Goal: Browse casually

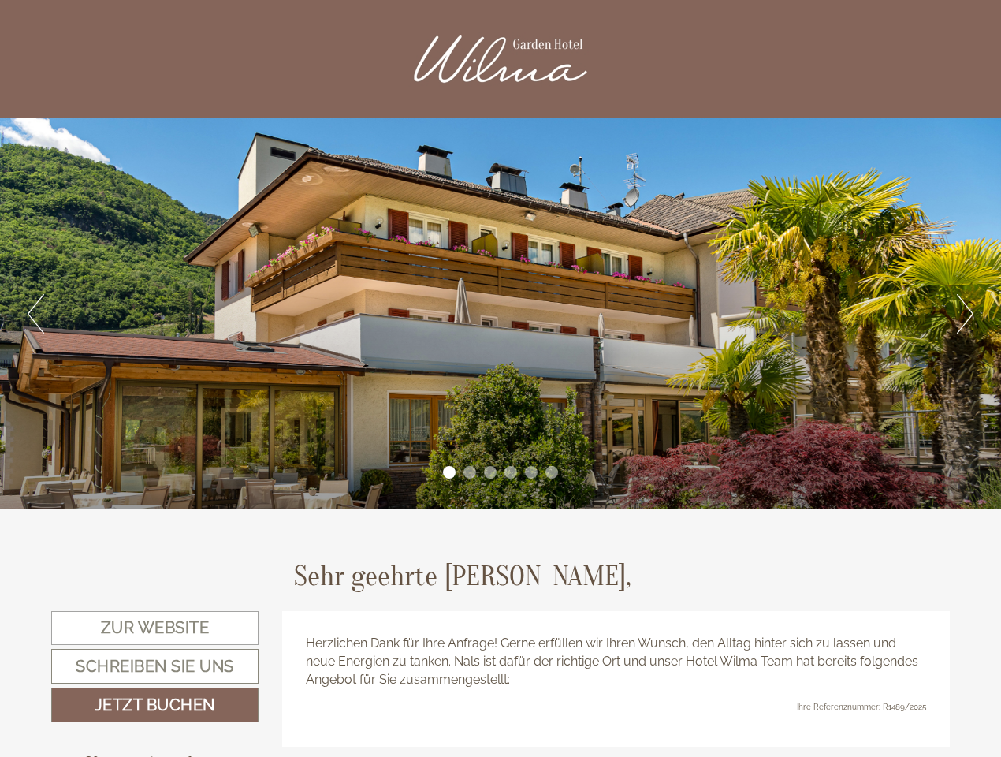
click at [501, 378] on div "Previous Next 1 2 3 4 5 6" at bounding box center [500, 313] width 1001 height 391
click at [35, 314] on button "Previous" at bounding box center [36, 313] width 17 height 39
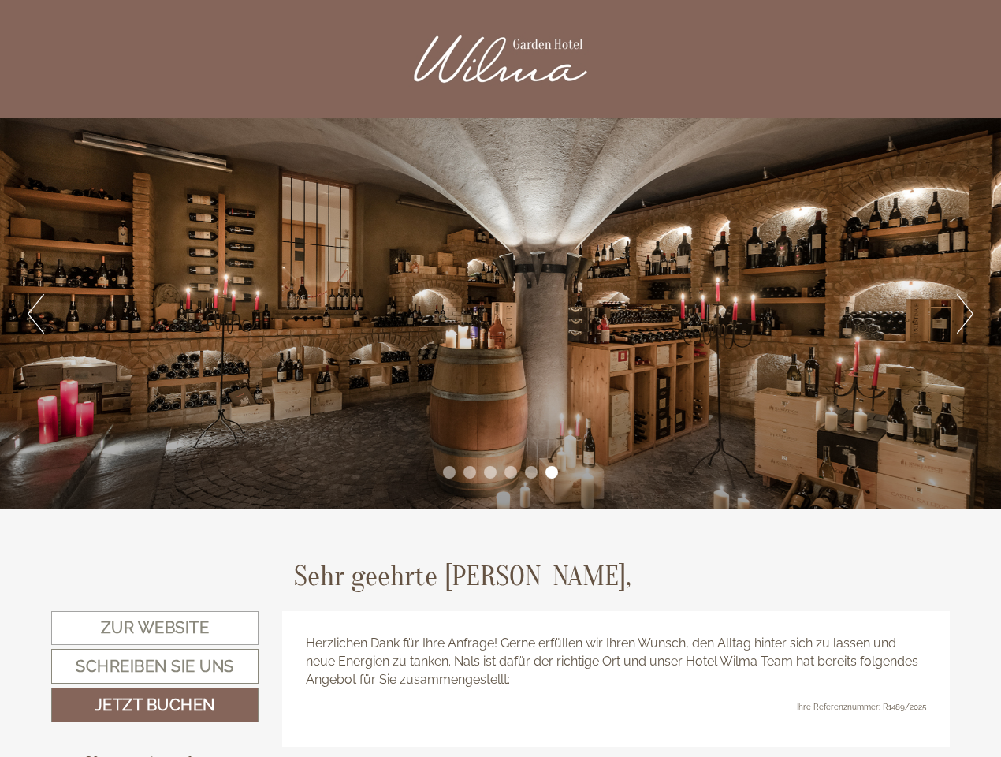
click at [501, 314] on div "Previous Next 1 2 3 4 5 6" at bounding box center [500, 313] width 1001 height 391
click at [965, 314] on button "Next" at bounding box center [965, 313] width 17 height 39
click at [449, 472] on li "1" at bounding box center [449, 472] width 13 height 13
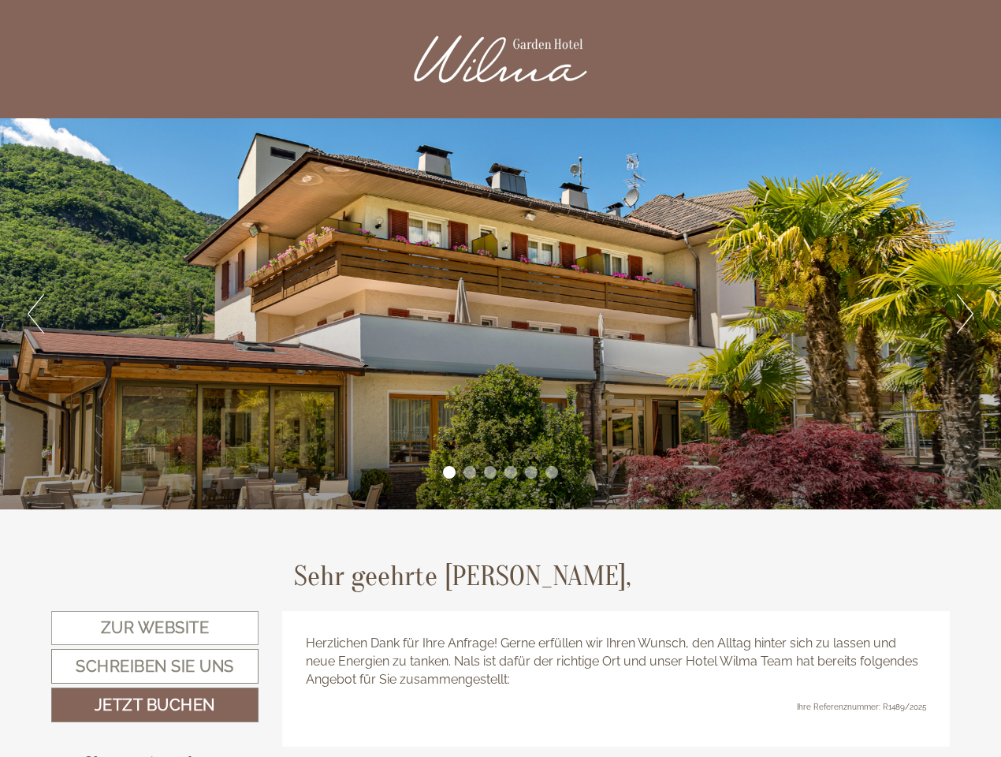
click at [470, 472] on li "2" at bounding box center [470, 472] width 13 height 13
click at [490, 472] on li "3" at bounding box center [490, 472] width 13 height 13
click at [511, 472] on li "4" at bounding box center [511, 472] width 13 height 13
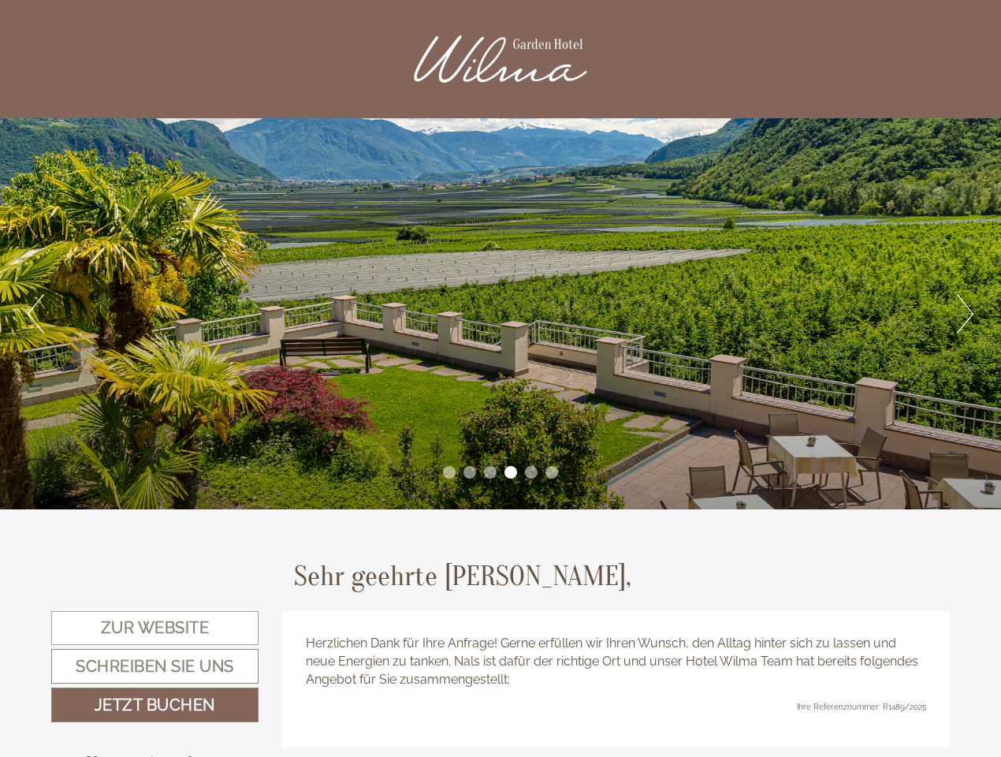
click at [531, 472] on li "5" at bounding box center [531, 472] width 13 height 13
click at [552, 472] on li "6" at bounding box center [552, 472] width 13 height 13
